Goal: Task Accomplishment & Management: Manage account settings

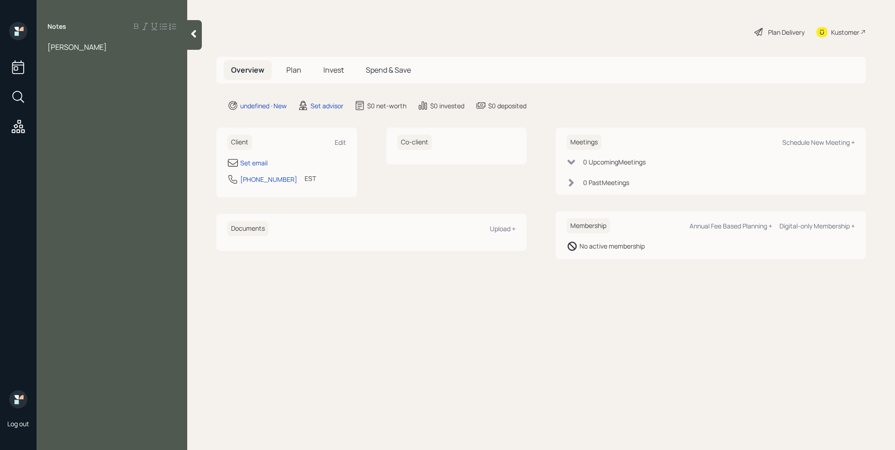
click at [103, 49] on div "[PERSON_NAME]" at bounding box center [111, 47] width 129 height 10
click at [70, 71] on span "lookimg to find the benefits of setting up a trust s and financial" at bounding box center [110, 72] width 126 height 20
click at [142, 82] on div "Notes [PERSON_NAME] retired looking to find the benefits of setting up a trust …" at bounding box center [112, 230] width 151 height 417
click at [144, 80] on div "looking to find the benefits of setting up a trust s and financial" at bounding box center [111, 72] width 129 height 20
click at [88, 91] on div "[PERSON_NAME] retired looking to find the benefits of setting up a trust s and …" at bounding box center [111, 77] width 129 height 70
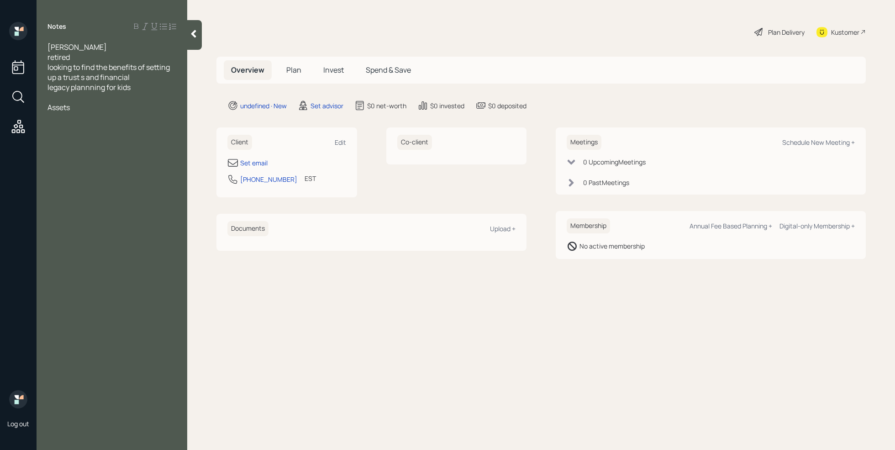
click at [92, 84] on span "legacy plannning for kids" at bounding box center [88, 87] width 83 height 10
click at [66, 119] on div at bounding box center [111, 117] width 129 height 10
click at [83, 109] on div "Assets" at bounding box center [111, 107] width 129 height 10
click at [79, 111] on div "Assets" at bounding box center [111, 107] width 129 height 10
click at [57, 117] on div at bounding box center [111, 117] width 129 height 10
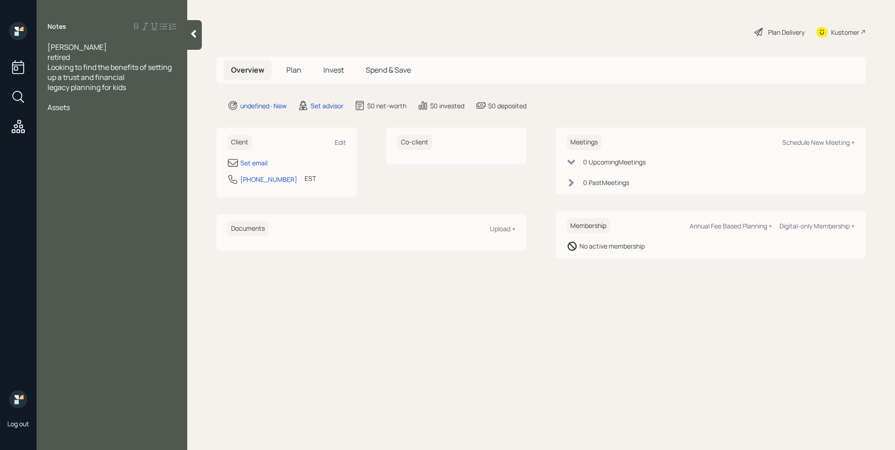
click at [67, 120] on div at bounding box center [111, 117] width 129 height 10
click at [265, 162] on div "Set email" at bounding box center [253, 163] width 27 height 10
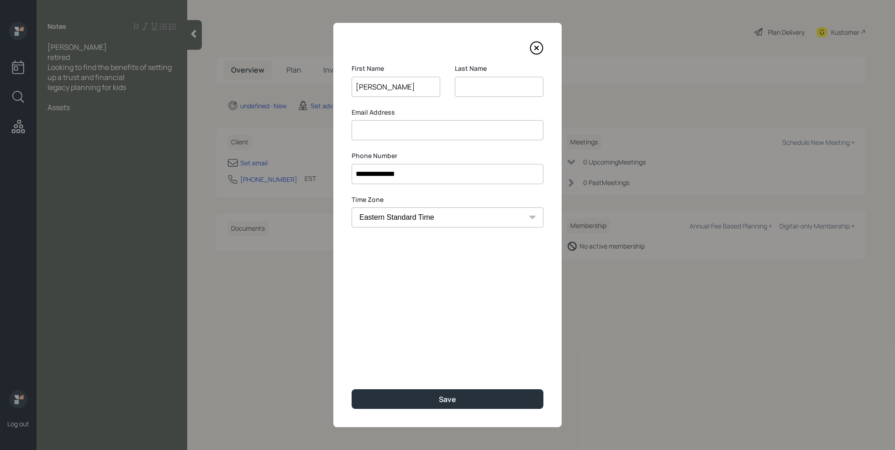
type input "[PERSON_NAME]"
click at [491, 88] on input at bounding box center [499, 87] width 89 height 20
type input "[PERSON_NAME]"
click at [436, 131] on input at bounding box center [448, 130] width 192 height 20
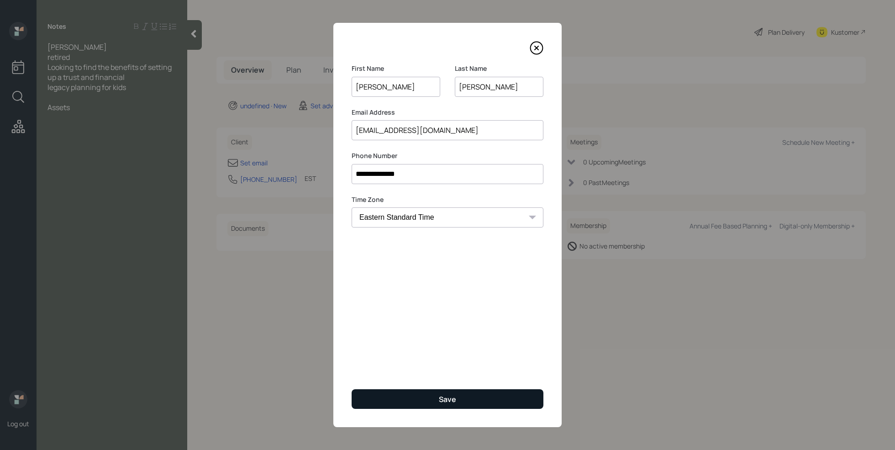
type input "[EMAIL_ADDRESS][DOMAIN_NAME]"
click at [438, 399] on button "Save" at bounding box center [448, 399] width 192 height 20
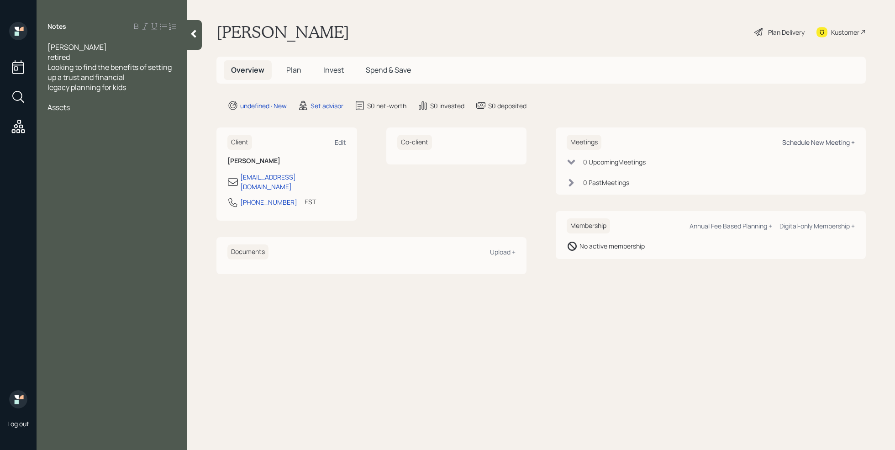
click at [817, 142] on div "Schedule New Meeting +" at bounding box center [818, 142] width 73 height 9
select select "round-[PERSON_NAME]"
